Goal: Task Accomplishment & Management: Manage account settings

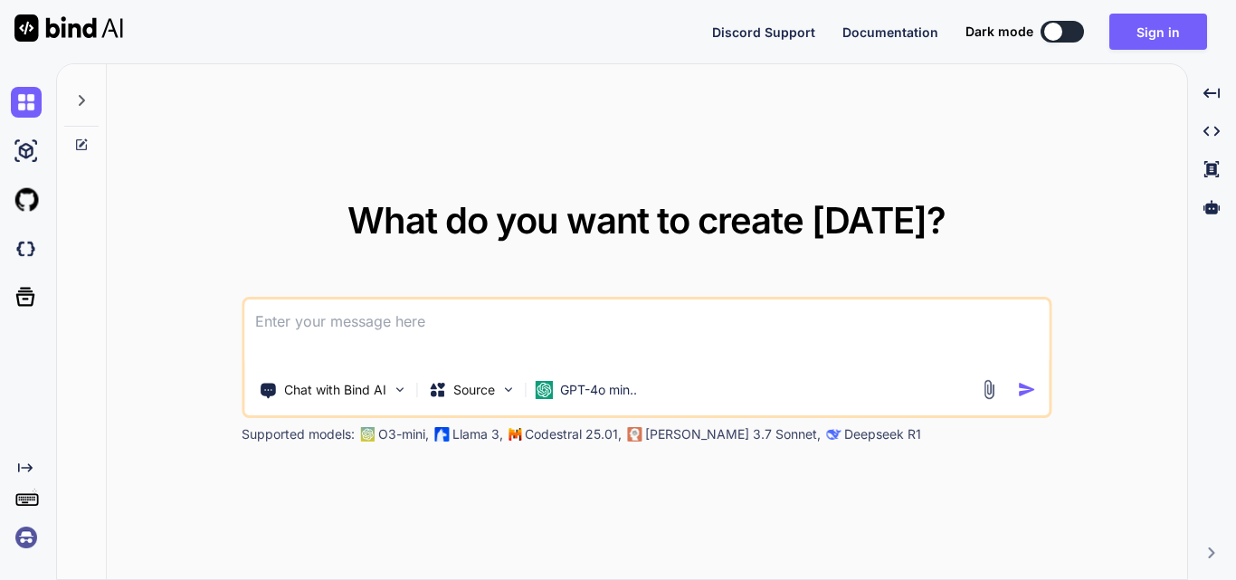
click at [462, 325] on textarea at bounding box center [646, 333] width 804 height 67
click at [1144, 31] on button "Sign in" at bounding box center [1158, 32] width 98 height 36
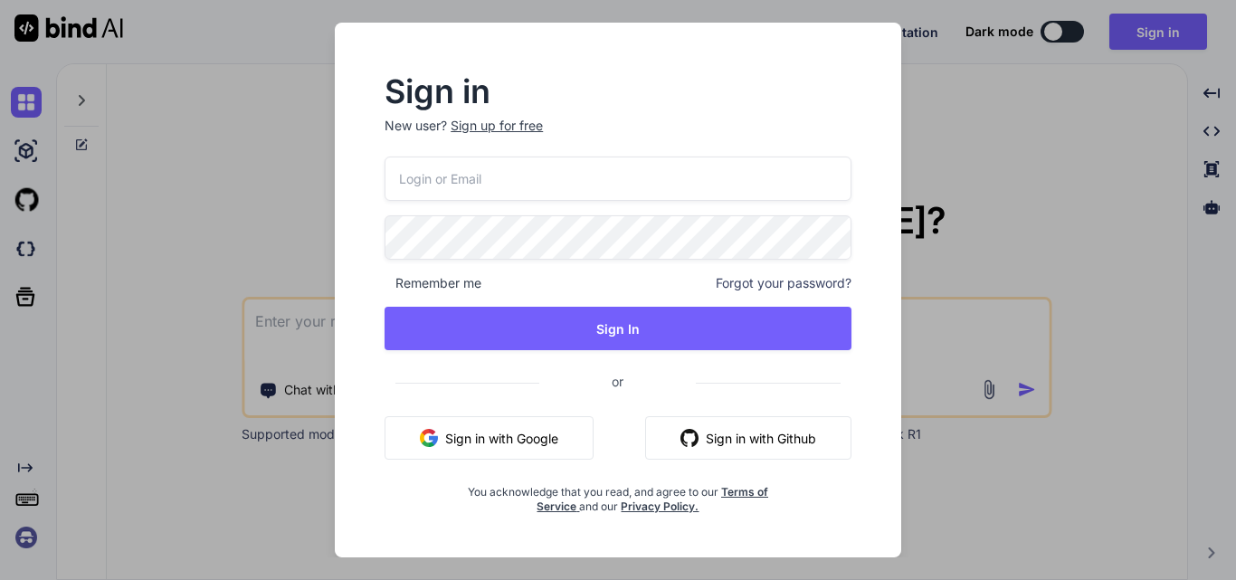
click at [588, 176] on input "email" at bounding box center [618, 179] width 467 height 44
type input "[EMAIL_ADDRESS][DOMAIN_NAME]"
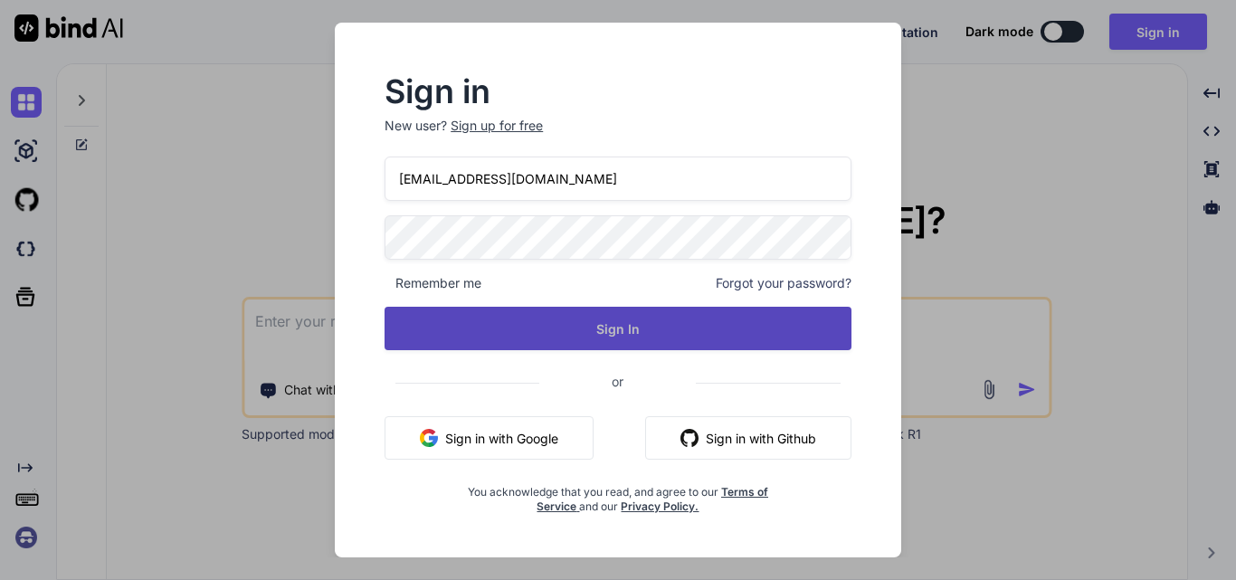
click at [570, 327] on button "Sign In" at bounding box center [618, 328] width 467 height 43
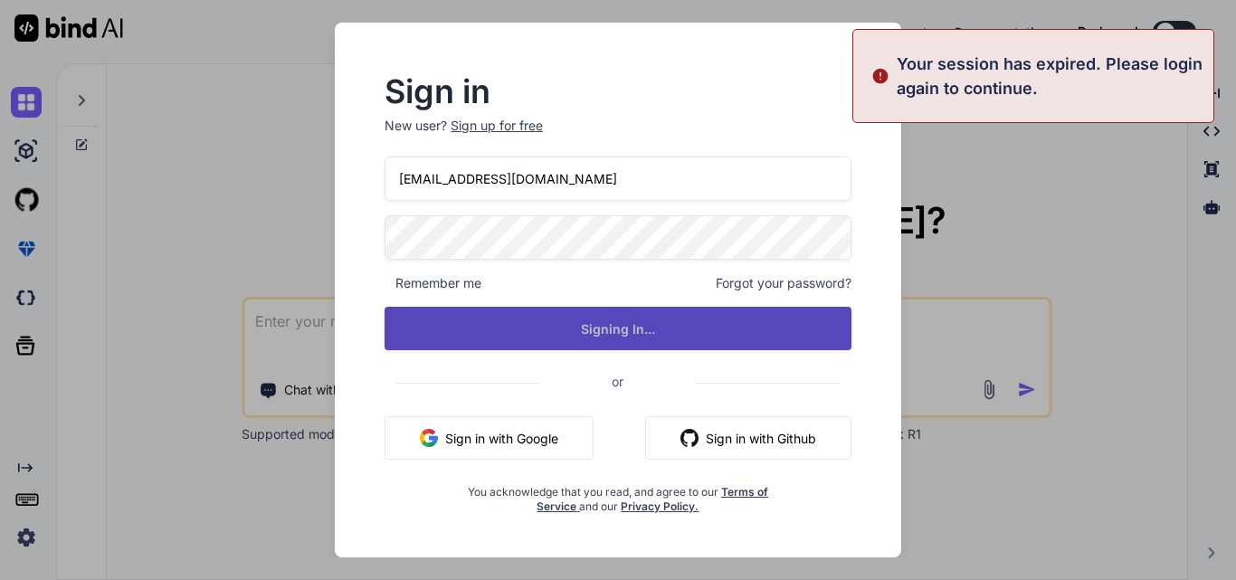
type textarea "x"
